Goal: Transaction & Acquisition: Purchase product/service

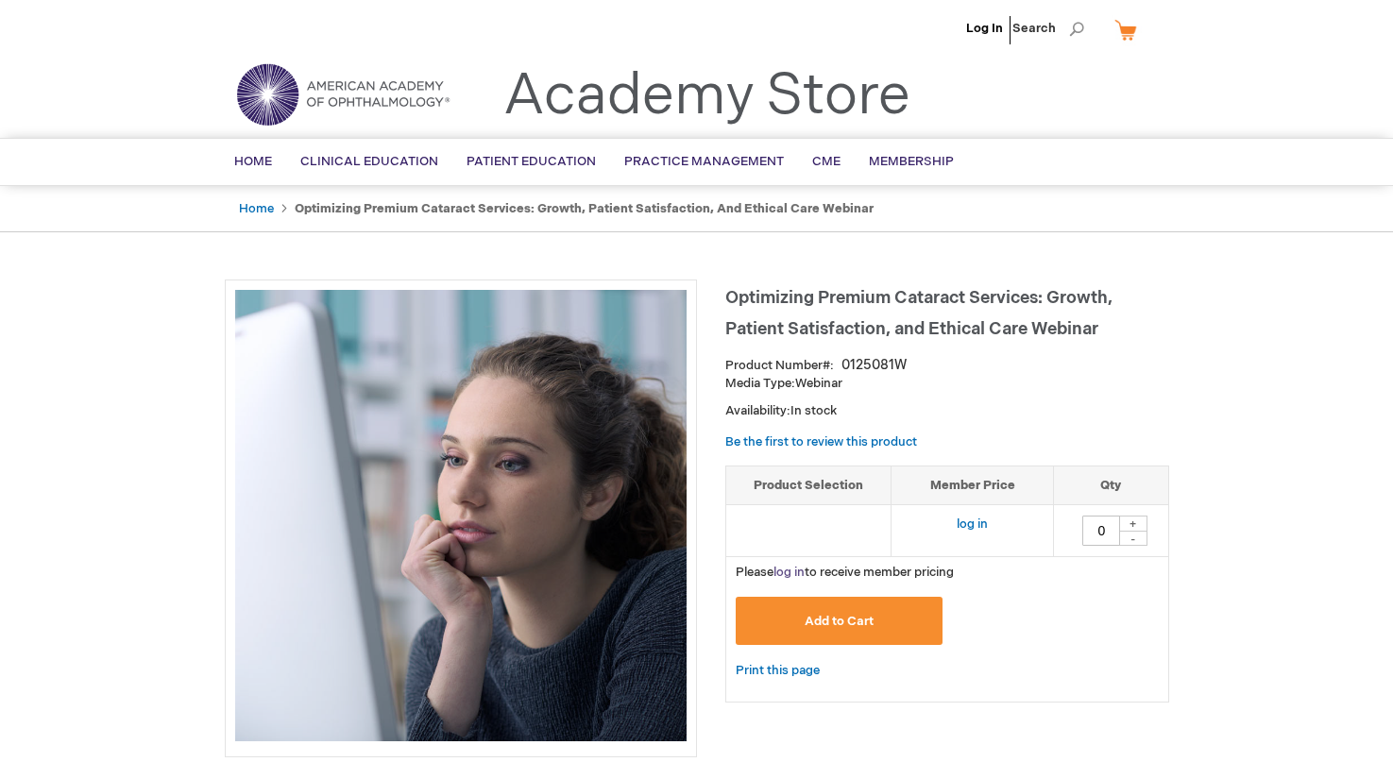
click at [789, 577] on link "log in" at bounding box center [788, 572] width 31 height 15
click at [840, 619] on span "Add to Cart" at bounding box center [839, 621] width 69 height 15
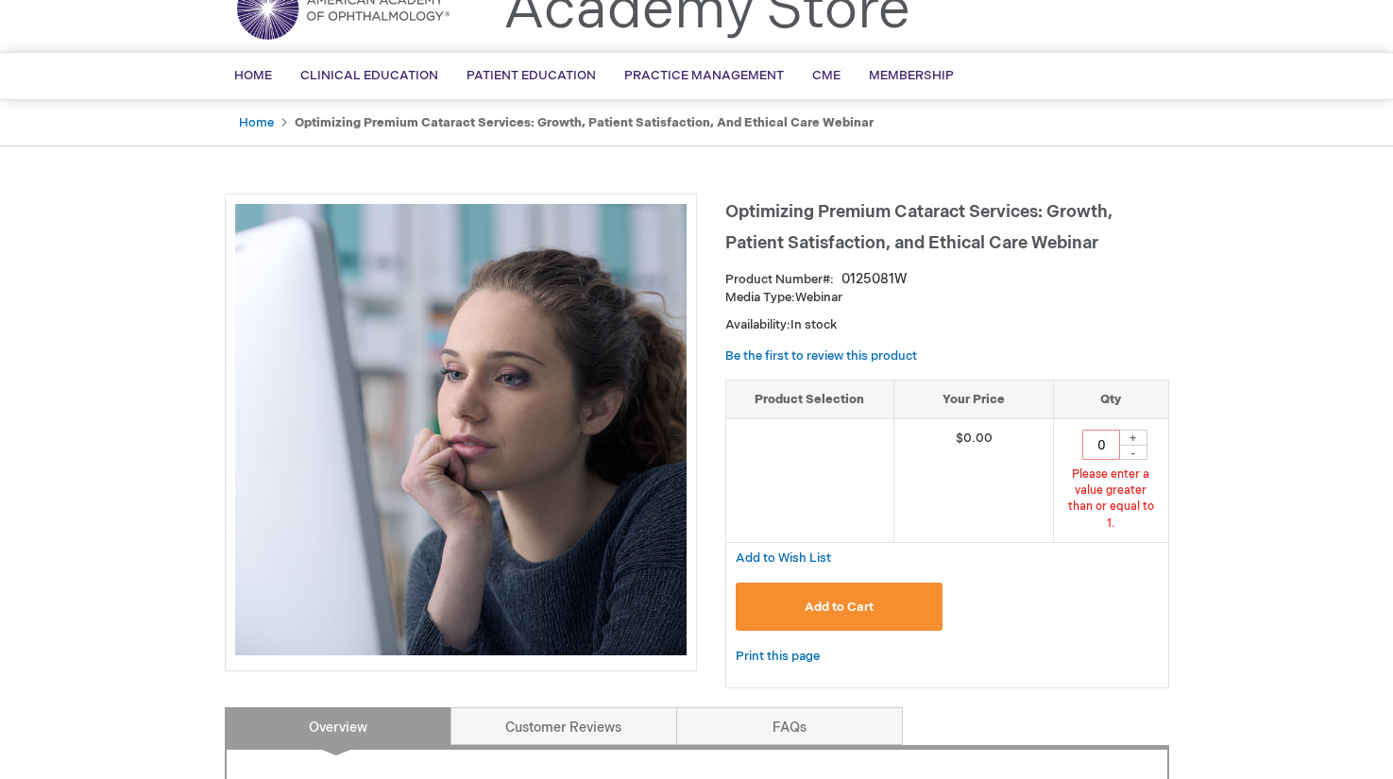
scroll to position [126, 0]
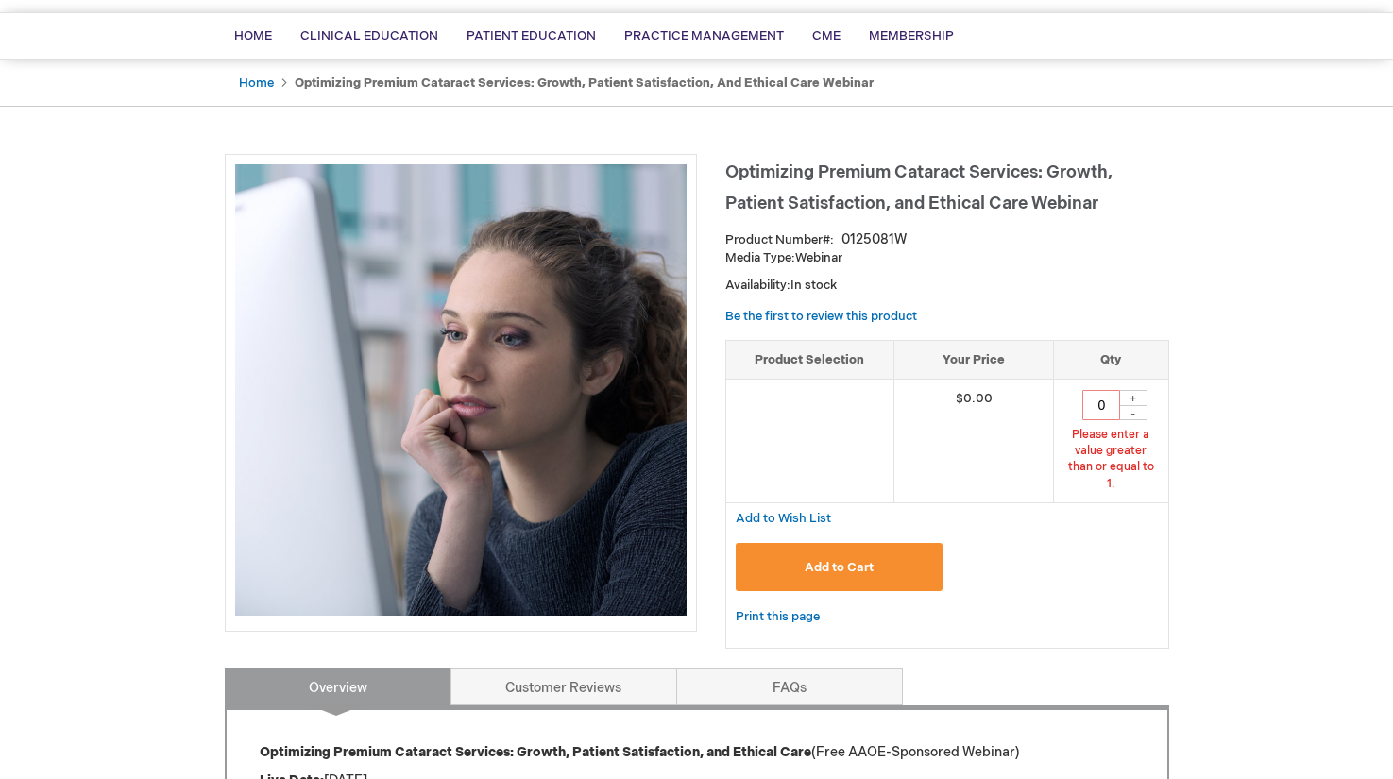
click at [1132, 399] on div "+" at bounding box center [1133, 398] width 28 height 16
type input "1"
click at [823, 560] on span "Add to Cart" at bounding box center [839, 567] width 69 height 15
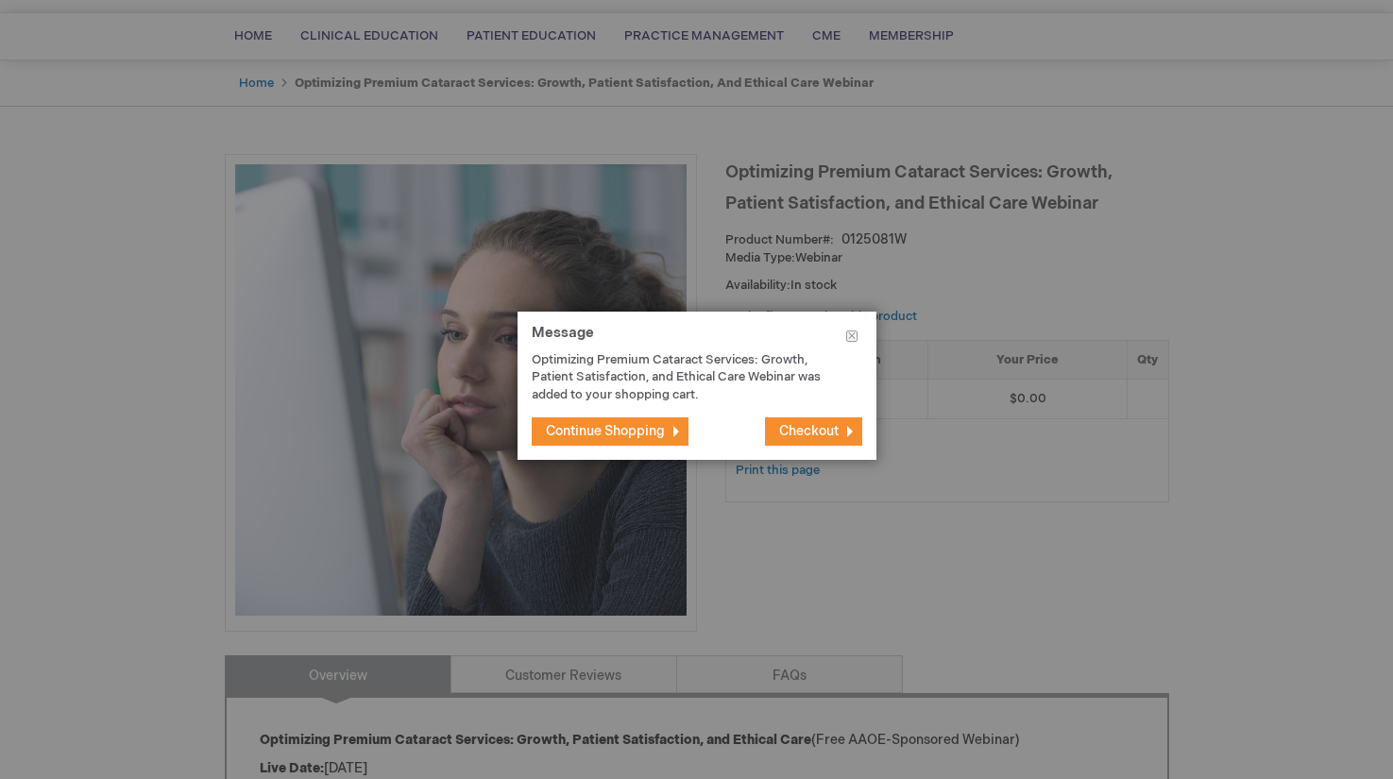
click at [809, 430] on span "Checkout" at bounding box center [808, 431] width 59 height 16
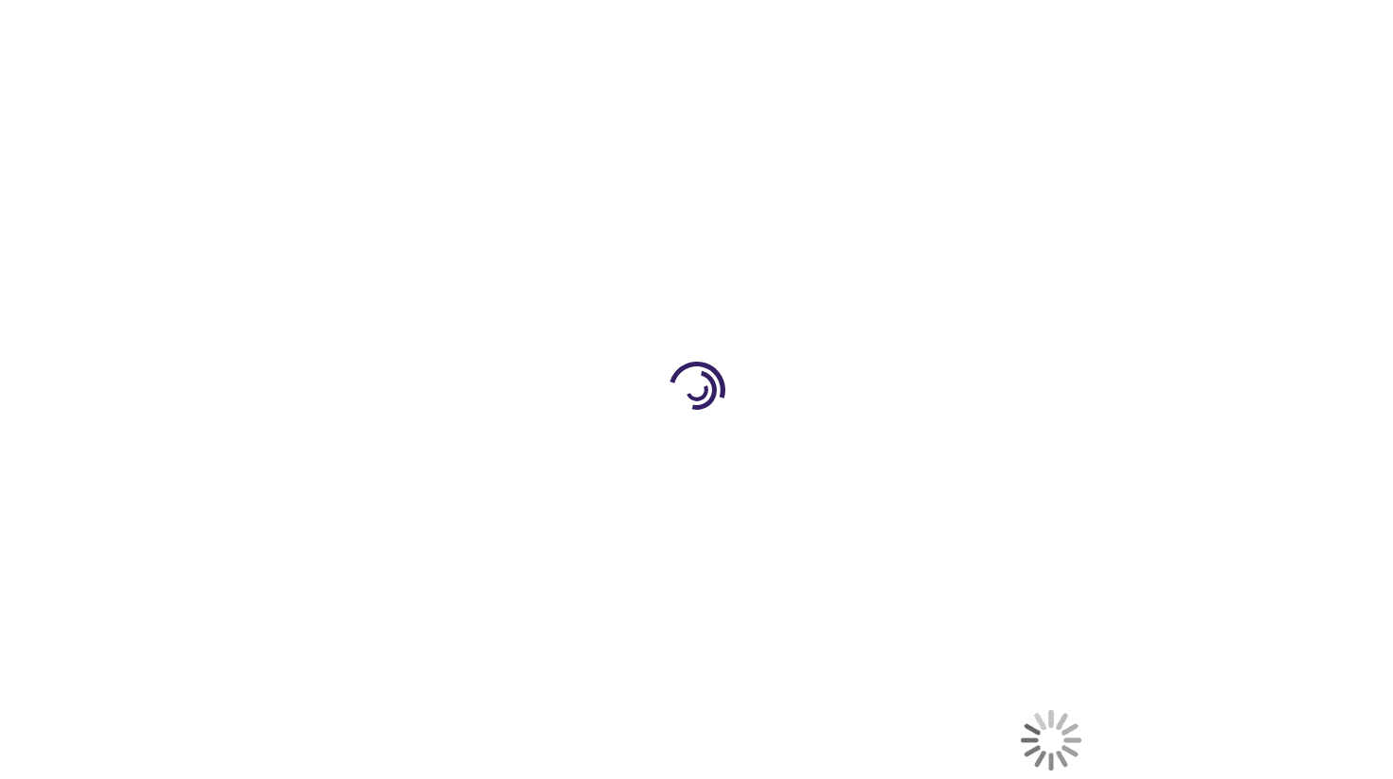
select select "US"
select select "33"
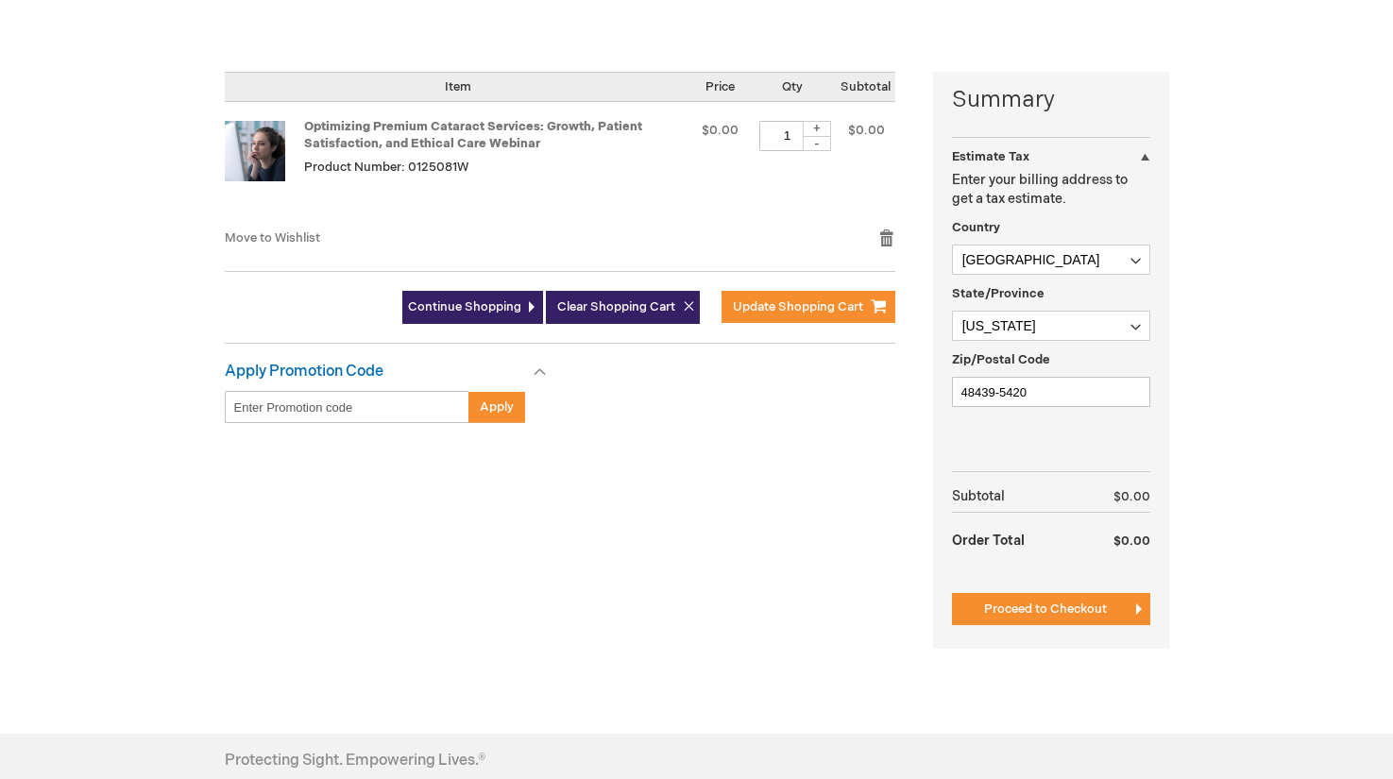
scroll to position [412, 0]
click at [1051, 607] on span "Proceed to Checkout" at bounding box center [1045, 608] width 123 height 15
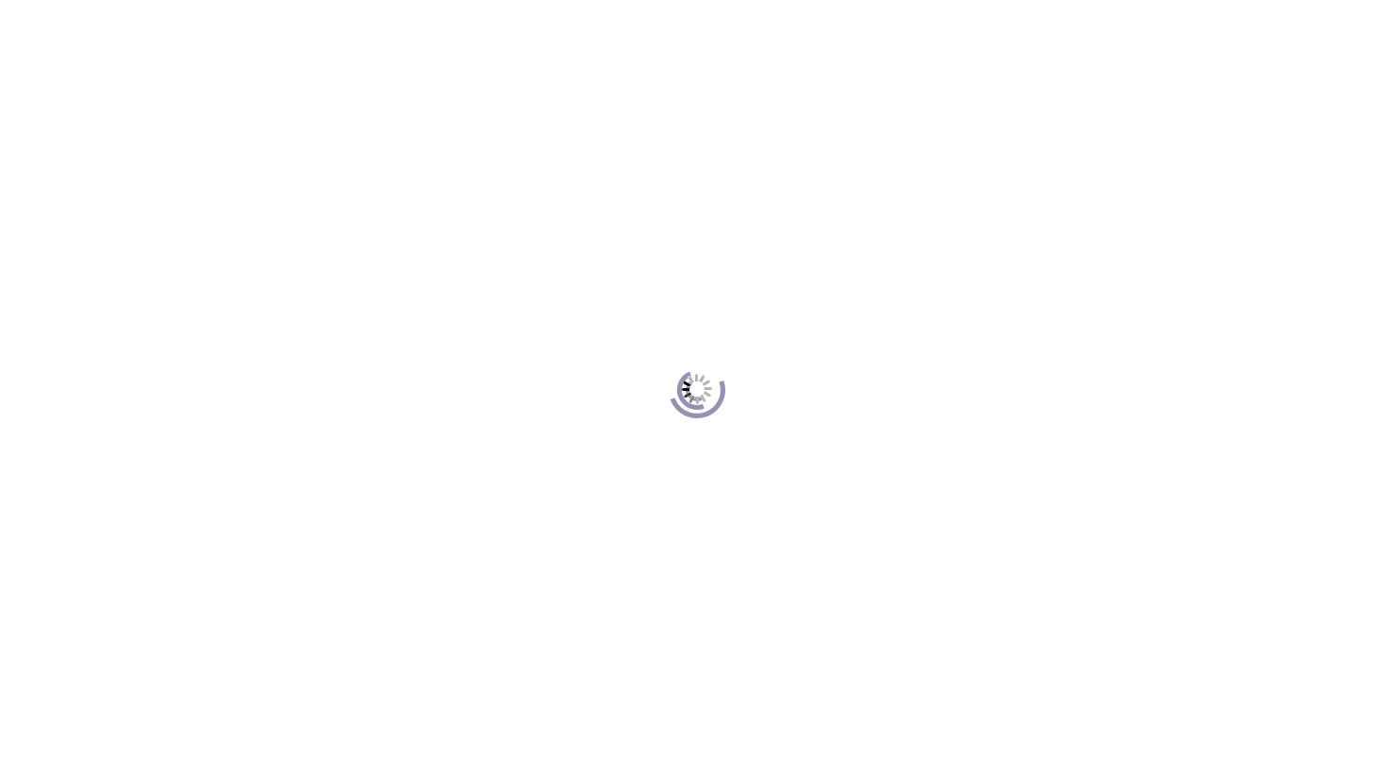
scroll to position [173, 0]
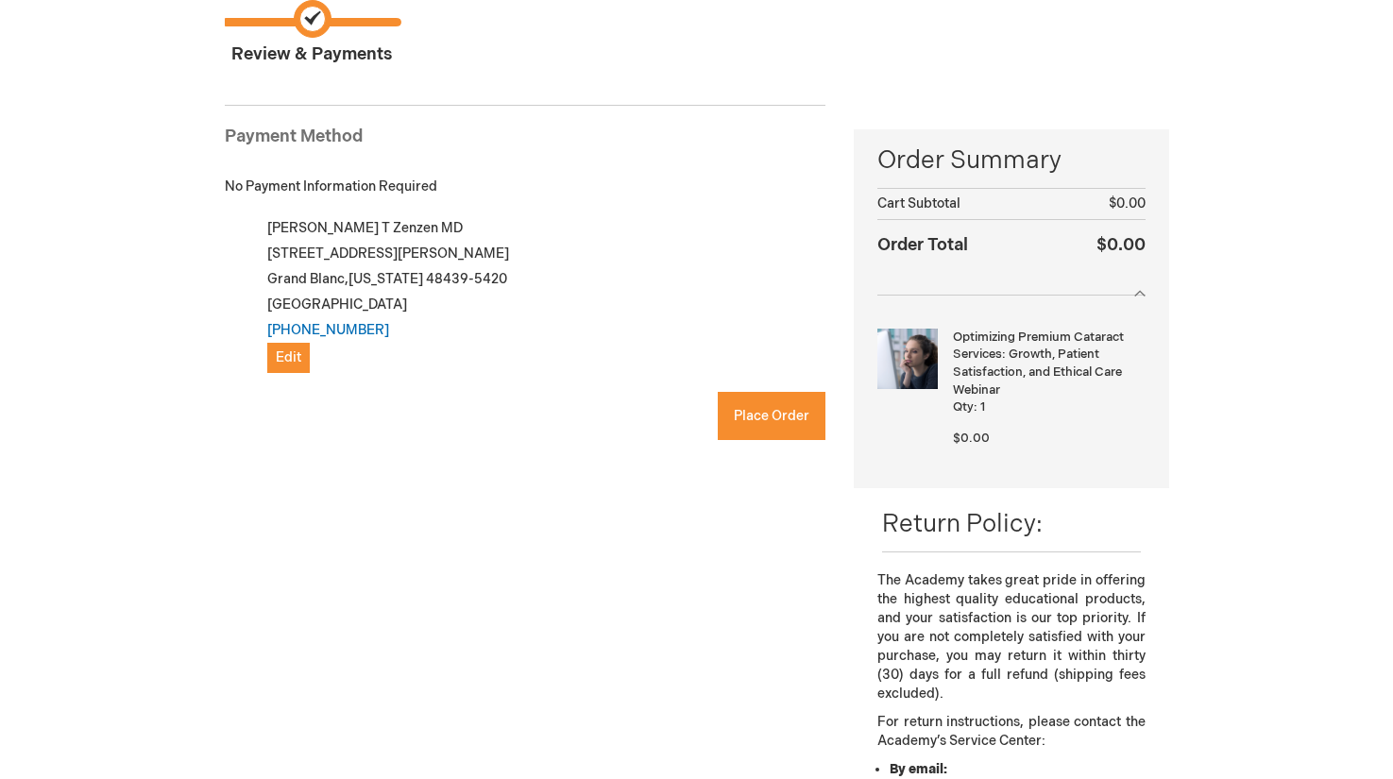
checkbox input "true"
click at [759, 417] on span "Place Order" at bounding box center [772, 416] width 76 height 16
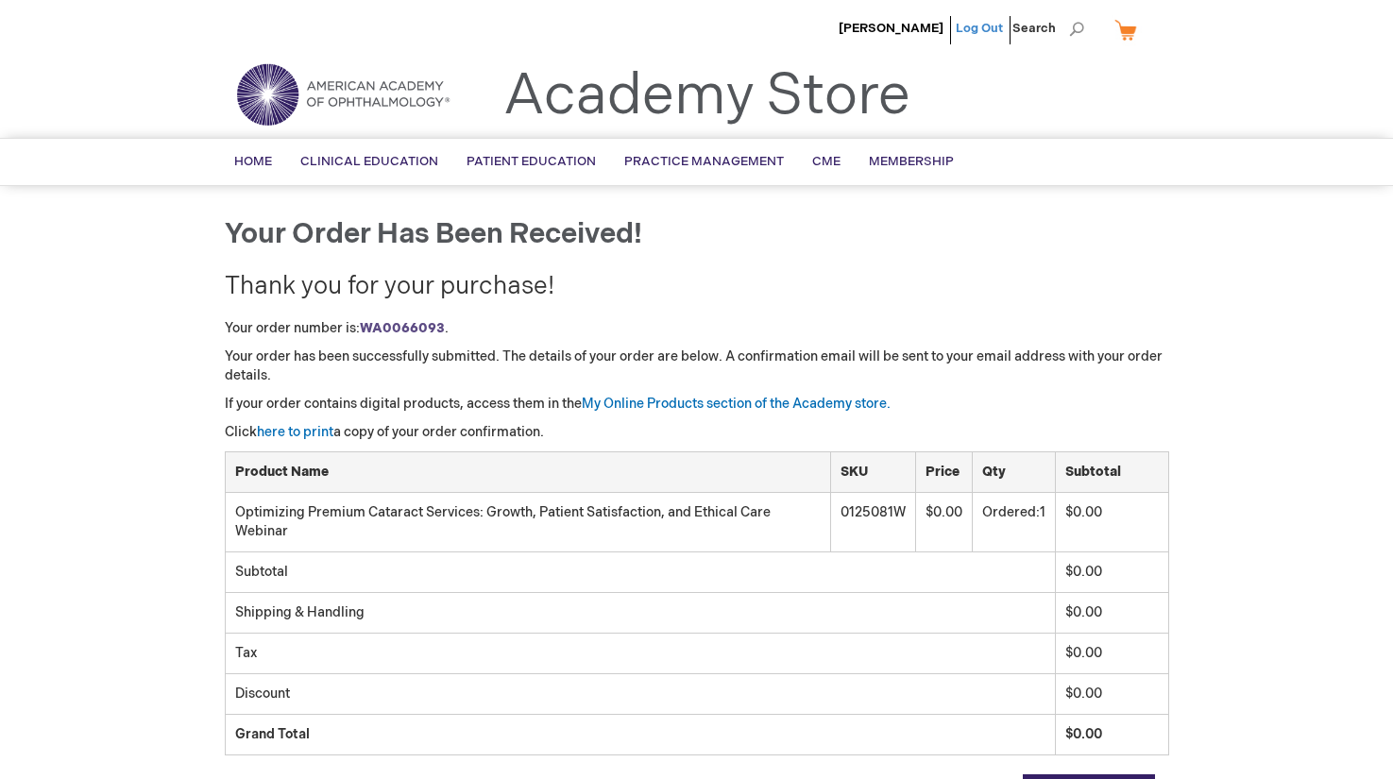
click at [981, 28] on link "Log Out" at bounding box center [979, 28] width 47 height 15
